Goal: Information Seeking & Learning: Check status

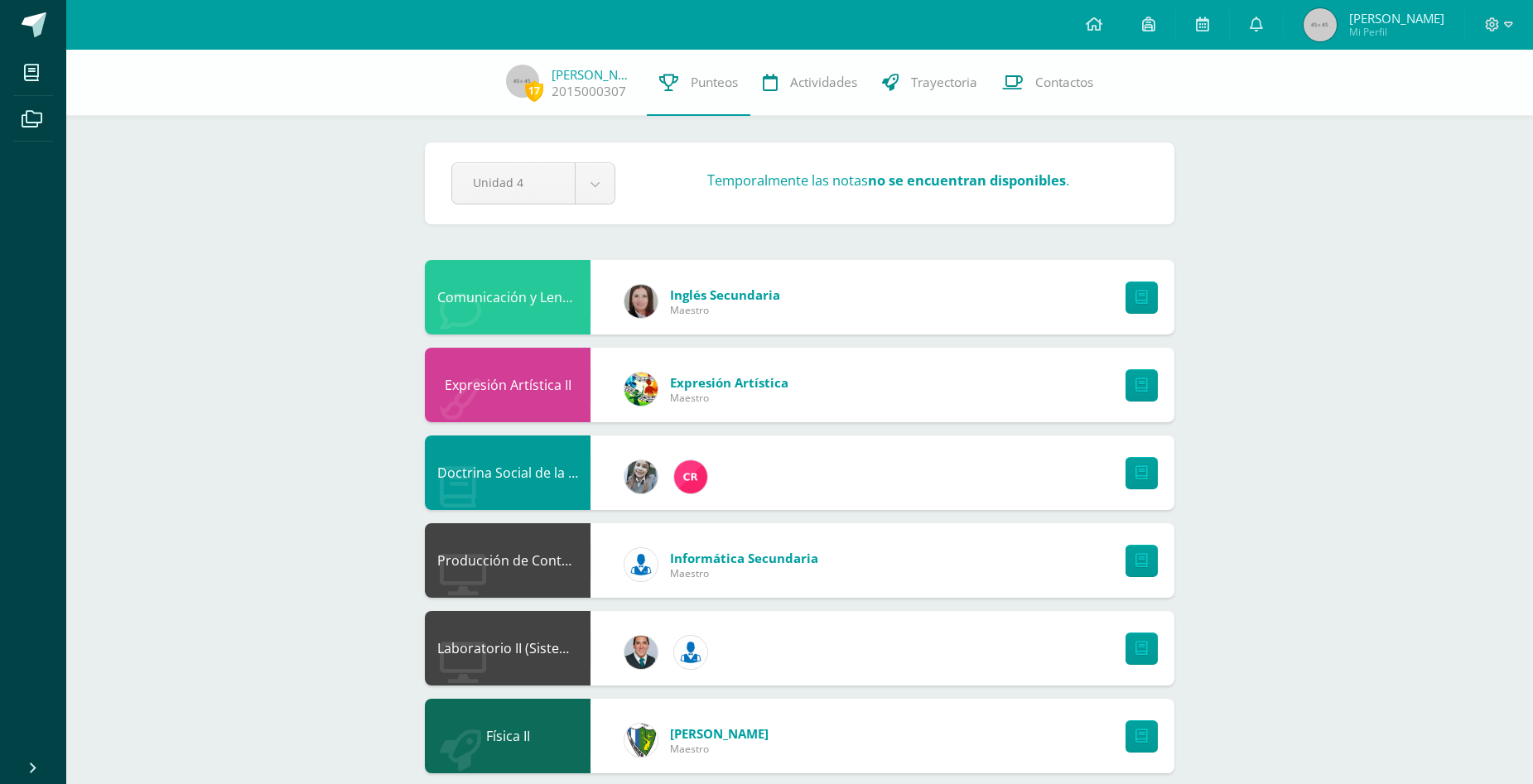
click at [1400, 15] on span "[PERSON_NAME]" at bounding box center [1397, 18] width 95 height 17
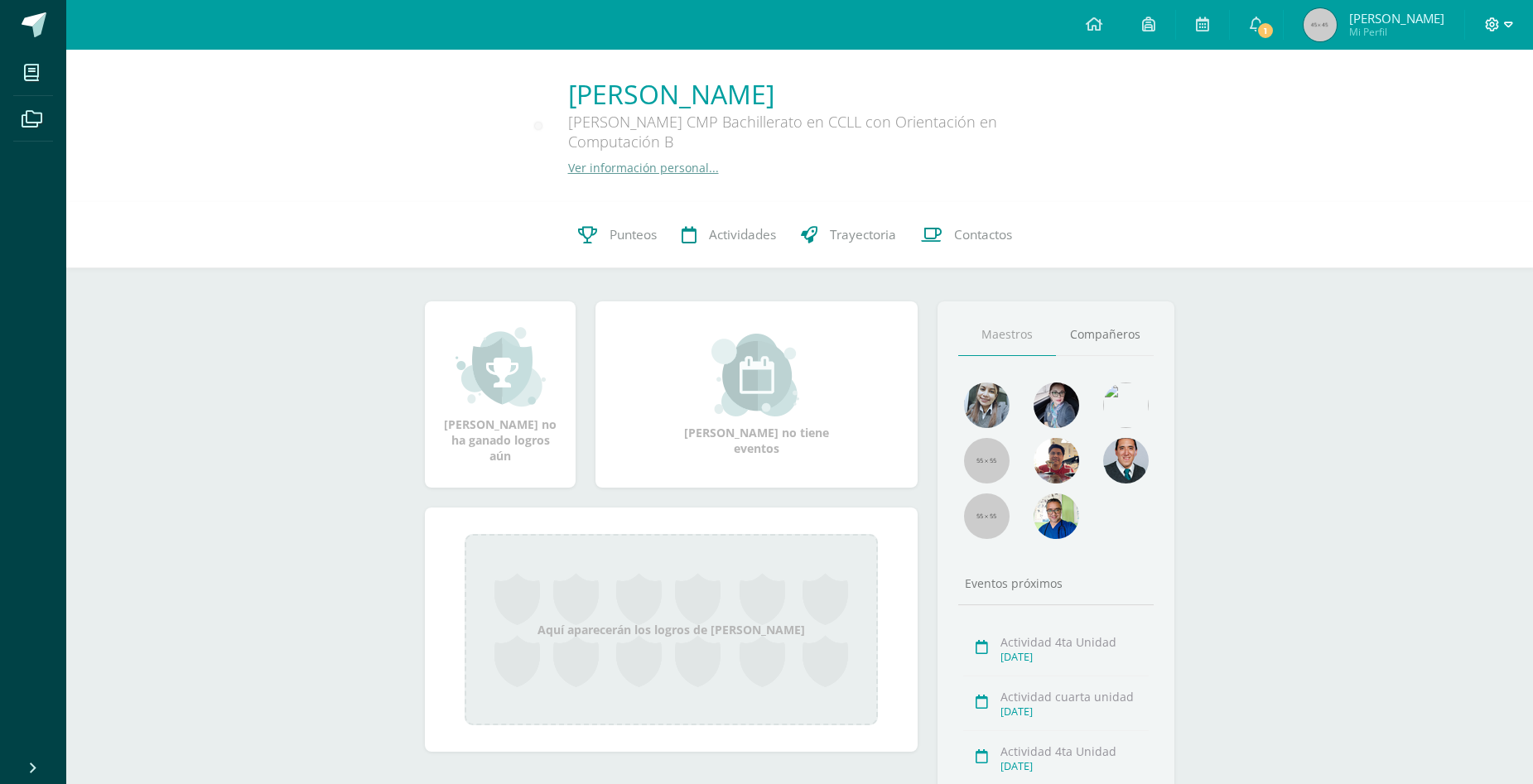
click at [1505, 27] on icon at bounding box center [1509, 25] width 9 height 15
click at [1469, 117] on span "Cerrar sesión" at bounding box center [1456, 113] width 74 height 16
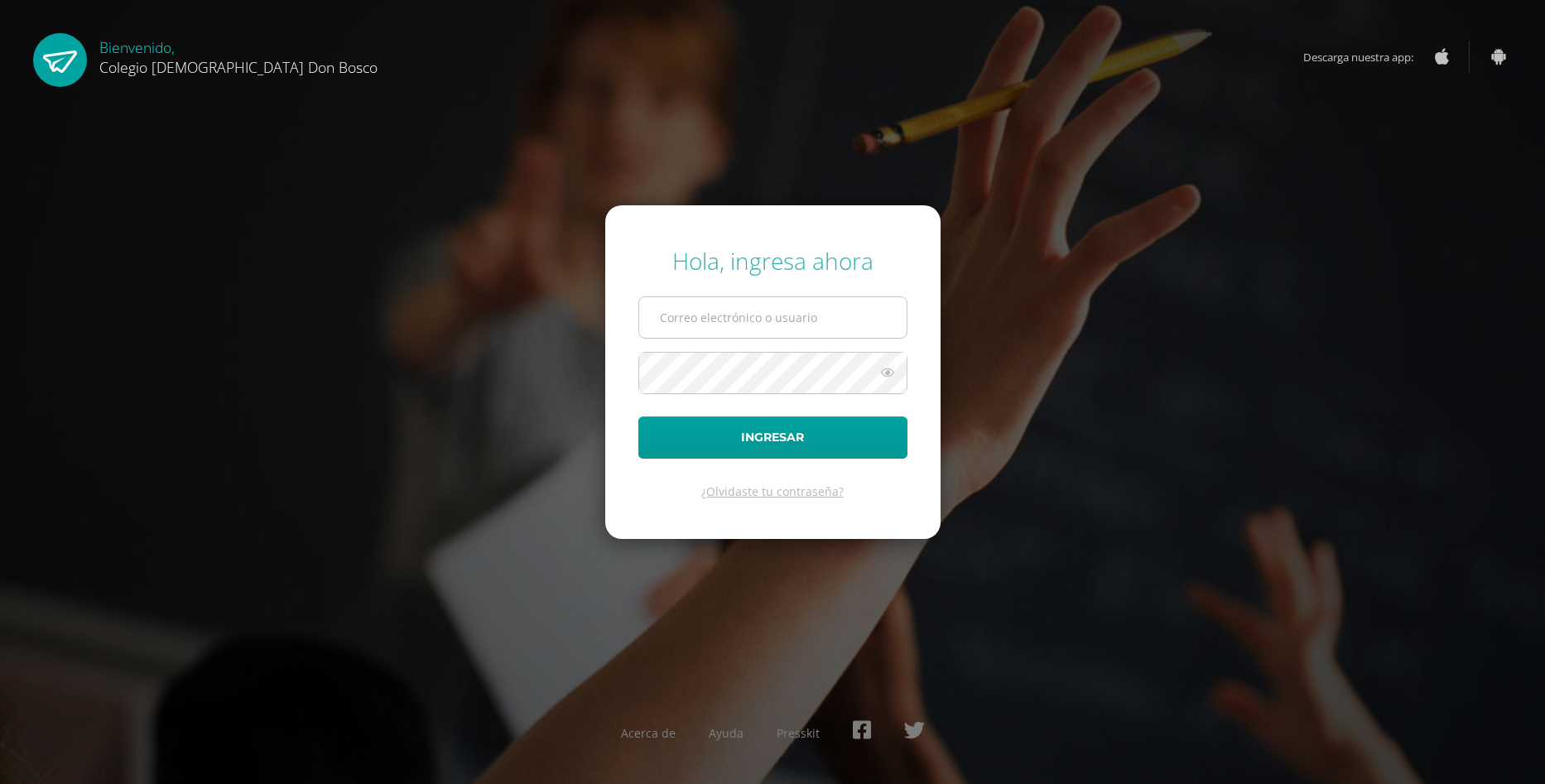
click at [751, 329] on input "text" at bounding box center [772, 317] width 268 height 41
click at [1032, 379] on div "Hola, ingresa ahora Ingresar ¿Olvidaste tu contraseña? Acerca de Ayuda Presskit" at bounding box center [772, 391] width 1068 height 319
click at [765, 323] on input "text" at bounding box center [772, 317] width 268 height 41
click at [680, 299] on input "text" at bounding box center [772, 317] width 268 height 41
click at [715, 294] on form "Hola, ingresa ahora Ingresar ¿Olvidaste tu contraseña?" at bounding box center [773, 371] width 335 height 333
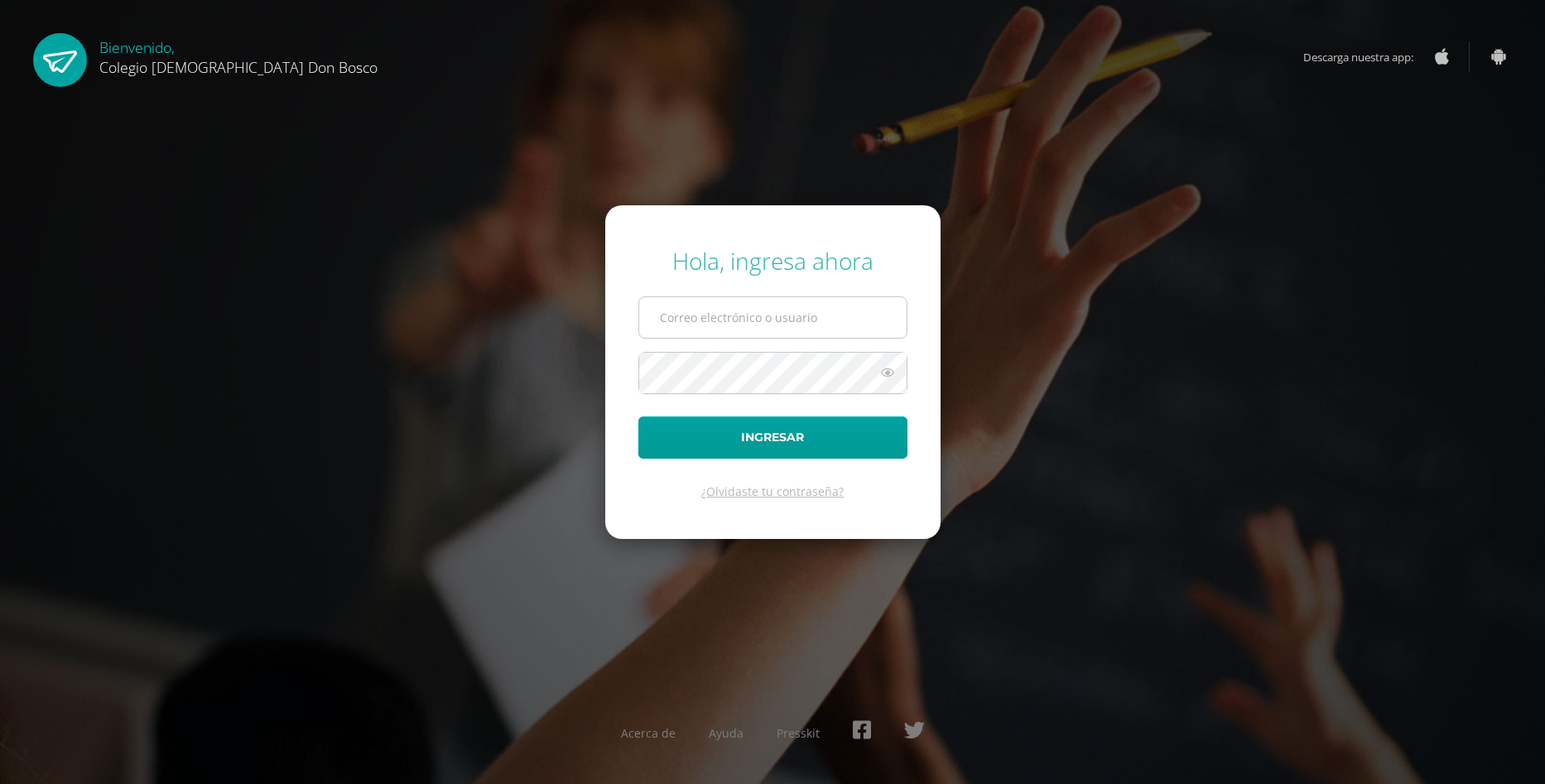
click at [708, 314] on input "text" at bounding box center [772, 317] width 268 height 41
type input "jose"
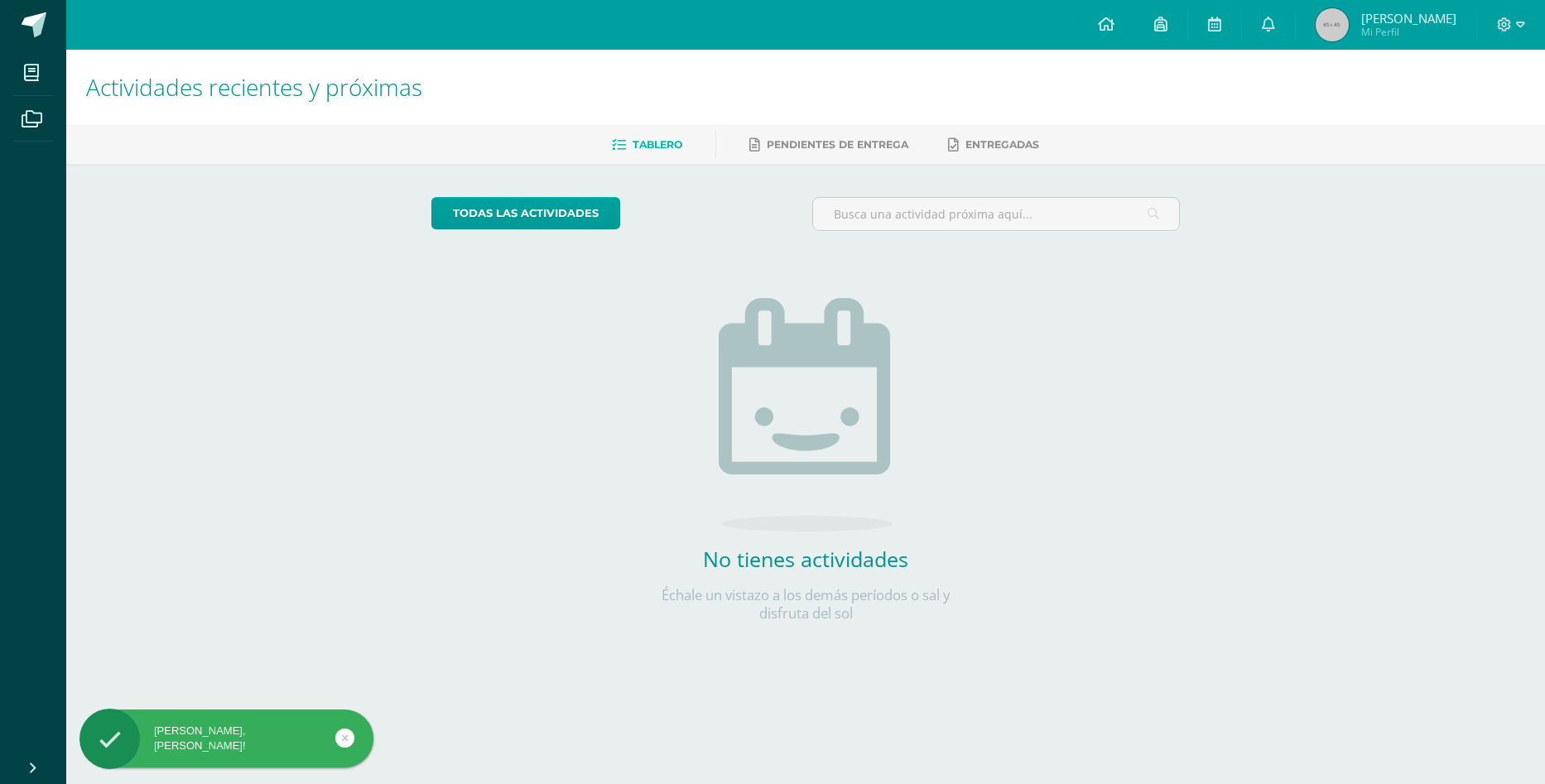
click at [1405, 29] on span "Mi Perfil" at bounding box center [1409, 32] width 95 height 14
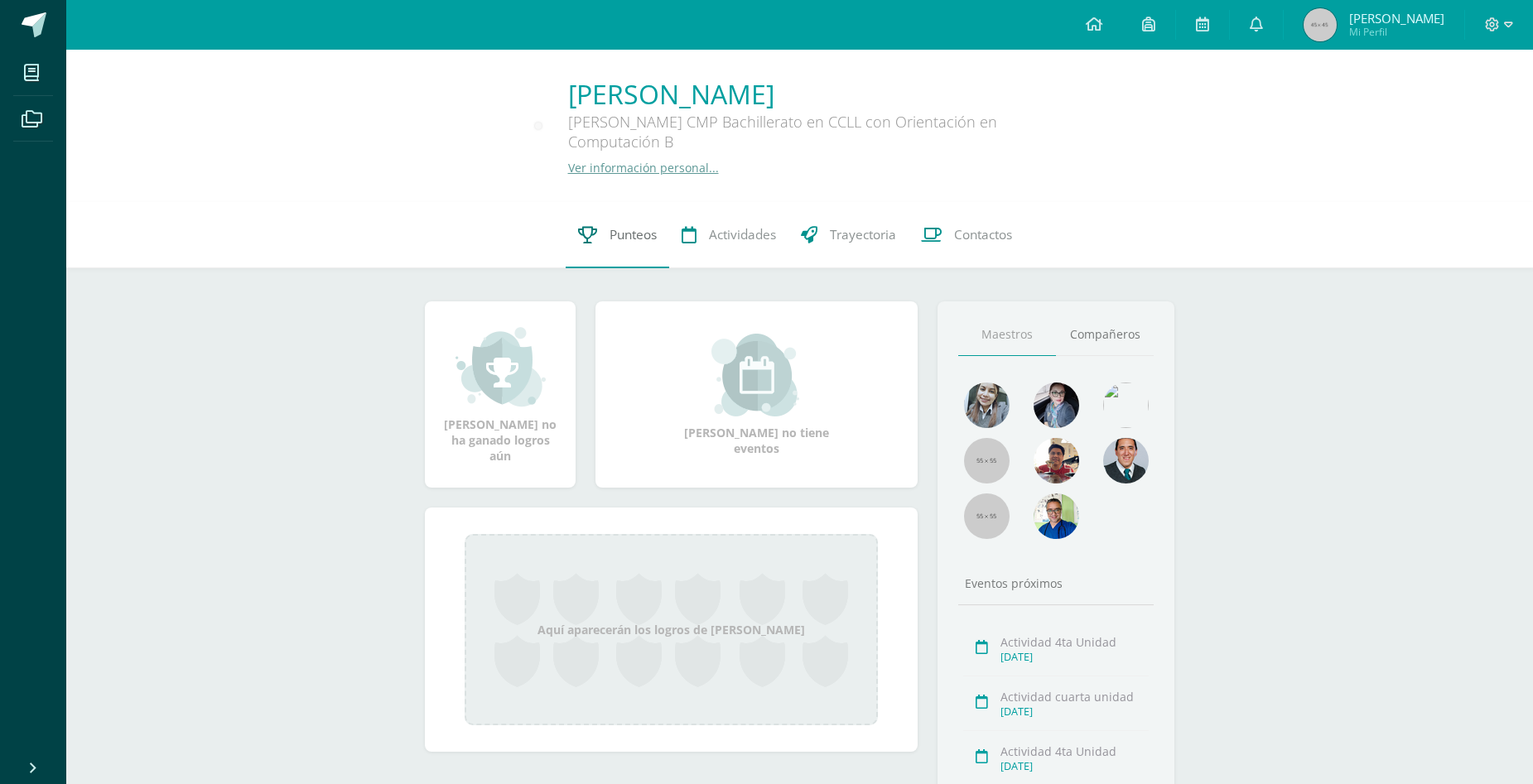
click at [630, 228] on span "Punteos" at bounding box center [633, 234] width 48 height 18
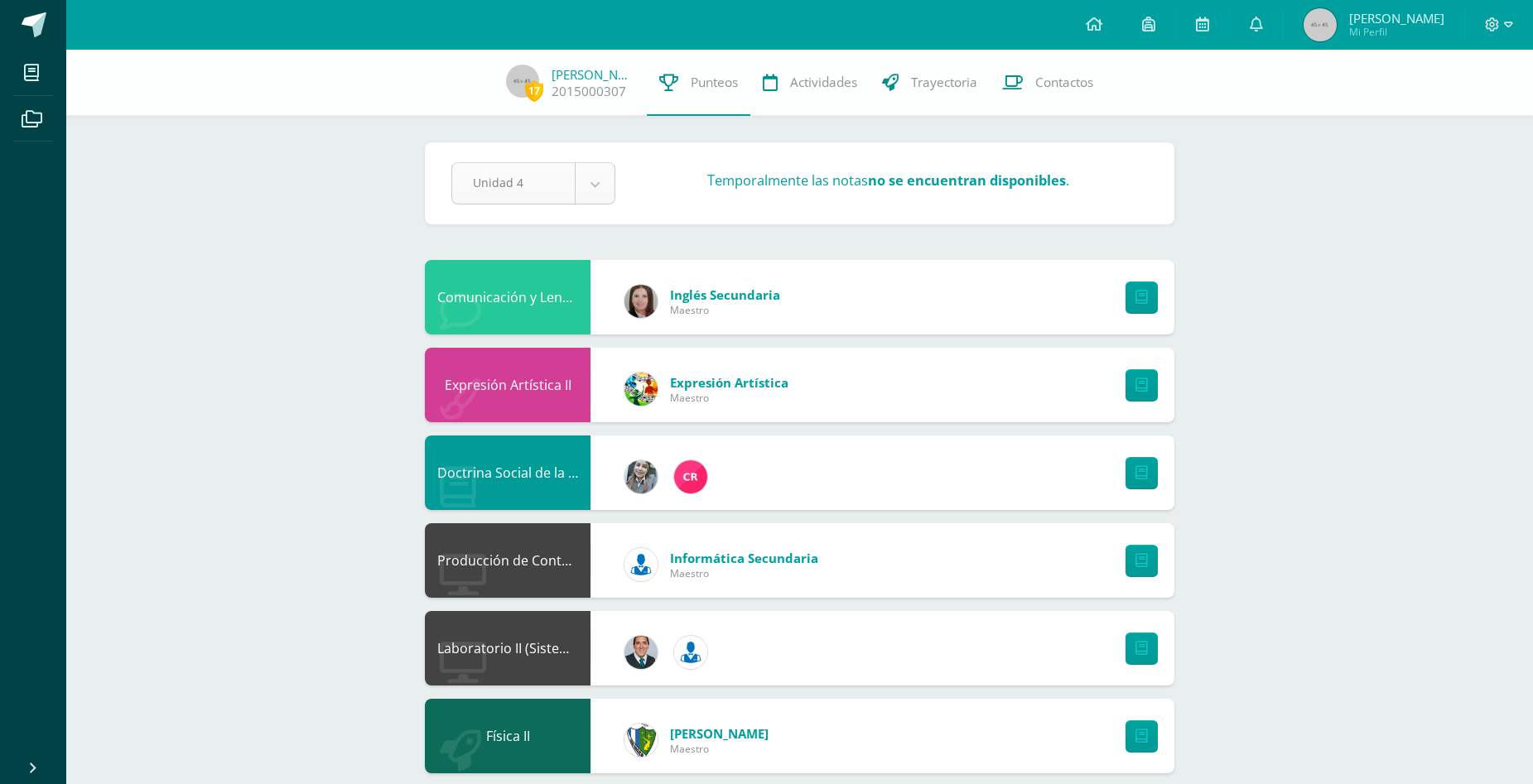
drag, startPoint x: 856, startPoint y: 183, endPoint x: 1082, endPoint y: 198, distance: 226.5
click at [1082, 198] on div "Unidad 4 Unidad 1 Unidad 2 Unidad 3 Unidad 4 Temporalmente las notas no se encu…" at bounding box center [799, 183] width 710 height 43
click at [1116, 186] on div "Temporalmente las notas no se encuentran disponibles ." at bounding box center [888, 183] width 532 height 26
